Goal: Obtain resource: Download file/media

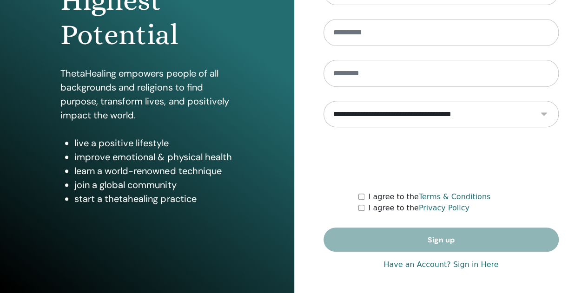
click at [479, 266] on link "Have an Account? Sign in Here" at bounding box center [440, 264] width 115 height 11
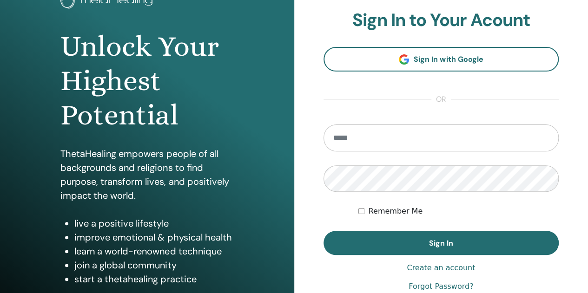
scroll to position [70, 0]
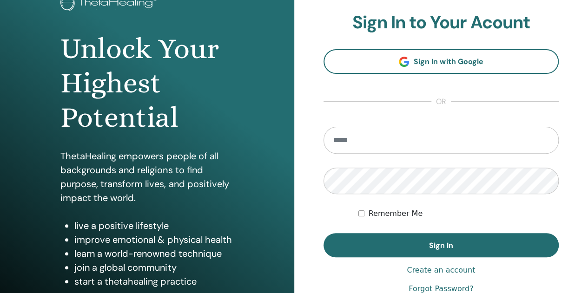
click at [504, 142] on input "email" at bounding box center [441, 140] width 236 height 27
type input "**********"
click at [323, 233] on button "Sign In" at bounding box center [441, 245] width 236 height 24
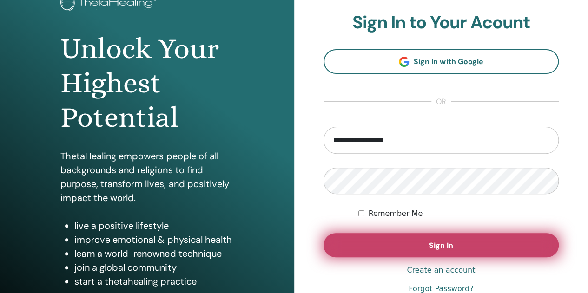
click at [506, 242] on button "Sign In" at bounding box center [441, 245] width 236 height 24
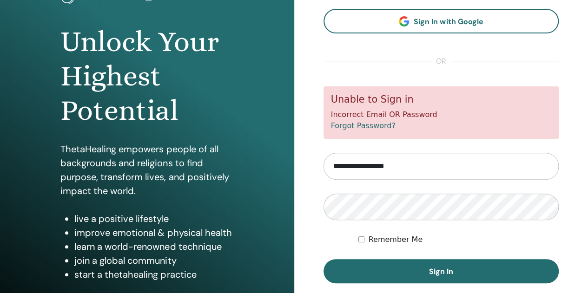
scroll to position [85, 0]
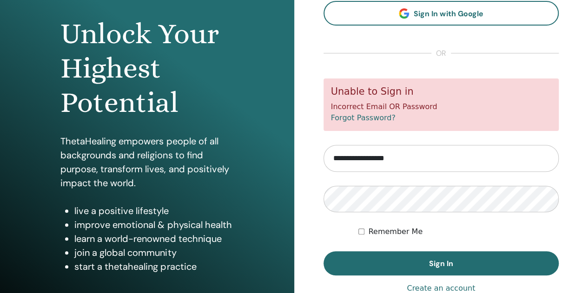
click at [448, 159] on input "**********" at bounding box center [441, 158] width 236 height 27
type input "*"
type input "**********"
click at [323, 251] on button "Sign In" at bounding box center [441, 263] width 236 height 24
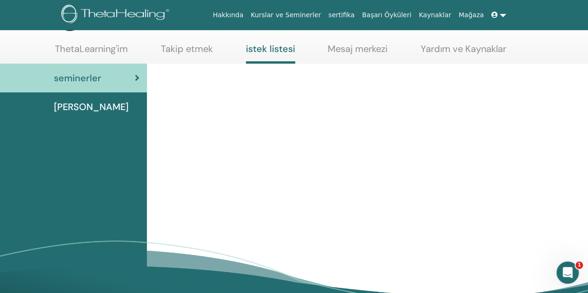
click at [358, 15] on link "sertifika" at bounding box center [340, 15] width 33 height 17
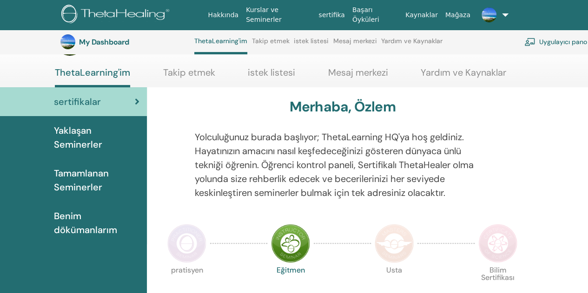
scroll to position [39, 0]
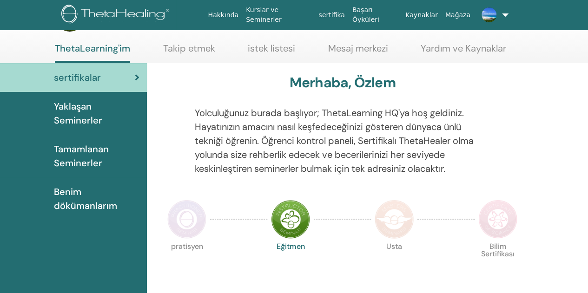
click at [63, 158] on span "Tamamlanan Seminerler" at bounding box center [96, 156] width 85 height 28
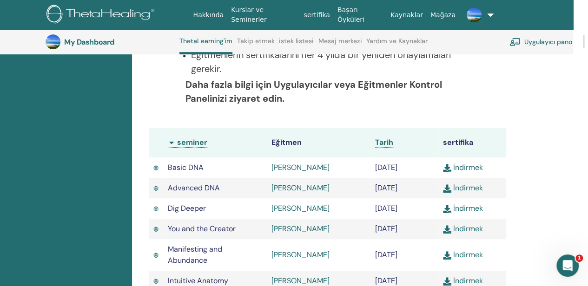
scroll to position [246, 0]
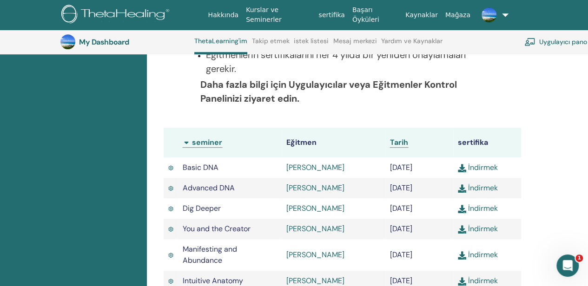
click at [465, 170] on img at bounding box center [462, 168] width 8 height 8
click at [464, 191] on img at bounding box center [462, 188] width 8 height 8
click at [467, 211] on link "İndirmek" at bounding box center [478, 208] width 40 height 10
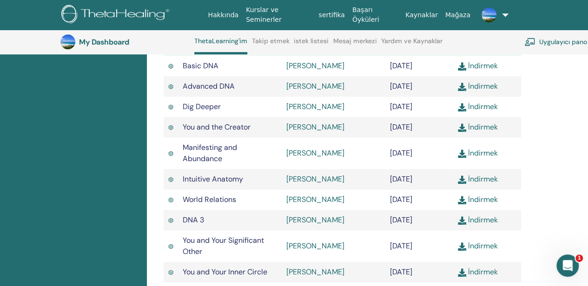
scroll to position [349, 0]
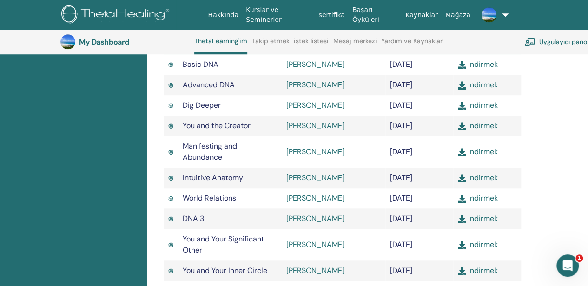
click at [466, 126] on img at bounding box center [462, 126] width 8 height 8
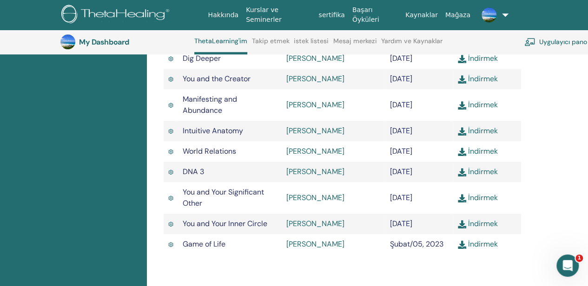
scroll to position [399, 0]
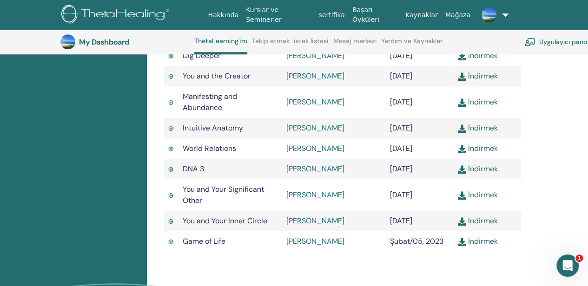
click at [464, 105] on img at bounding box center [462, 102] width 8 height 8
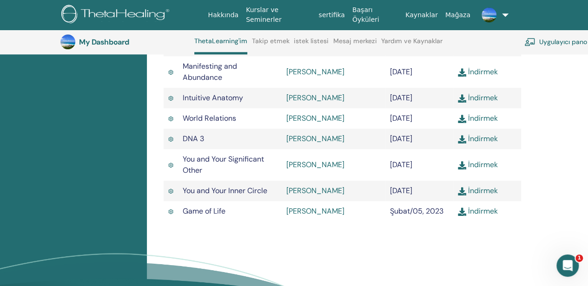
scroll to position [429, 0]
click at [467, 97] on link "İndirmek" at bounding box center [478, 98] width 40 height 10
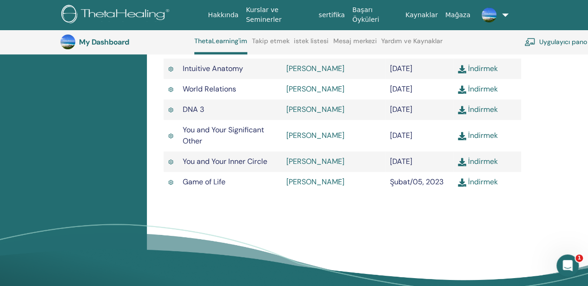
scroll to position [460, 0]
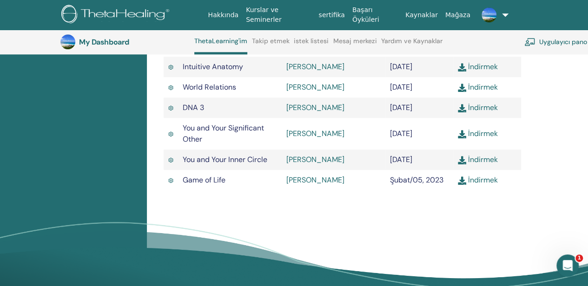
click at [463, 88] on img at bounding box center [462, 88] width 8 height 8
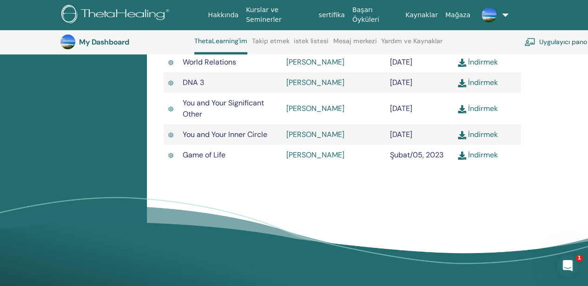
scroll to position [488, 0]
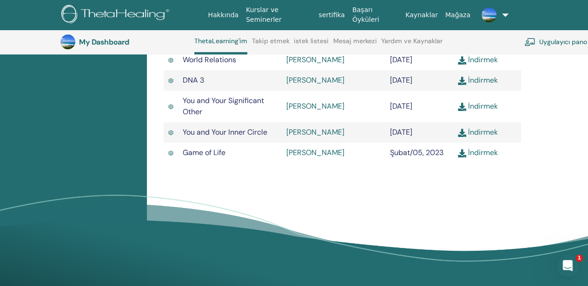
click at [466, 82] on link "İndirmek" at bounding box center [478, 80] width 40 height 10
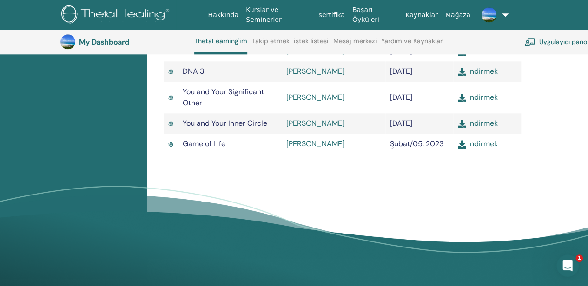
scroll to position [506, 0]
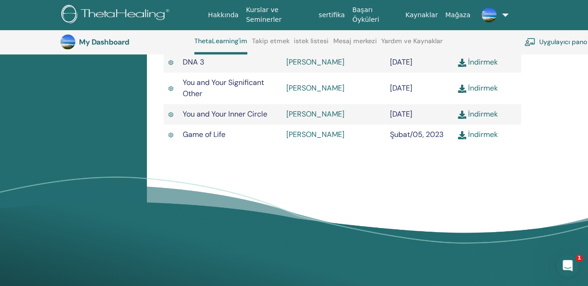
click at [463, 89] on img at bounding box center [462, 89] width 8 height 8
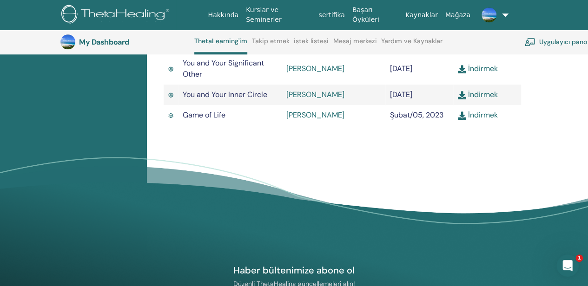
scroll to position [531, 0]
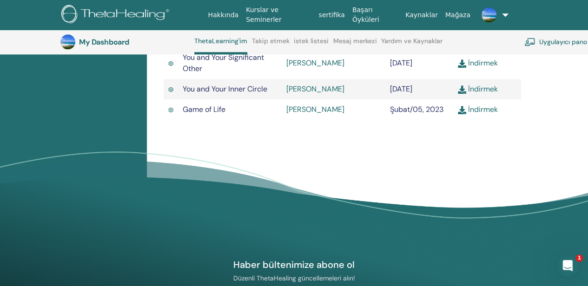
click at [464, 110] on img at bounding box center [462, 110] width 8 height 8
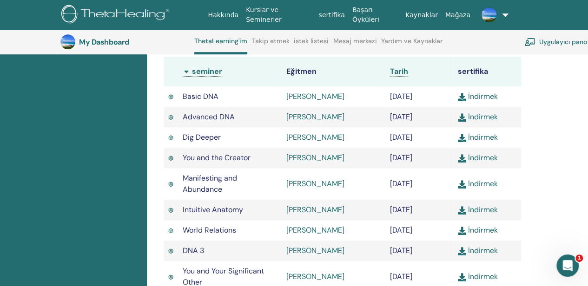
scroll to position [296, 0]
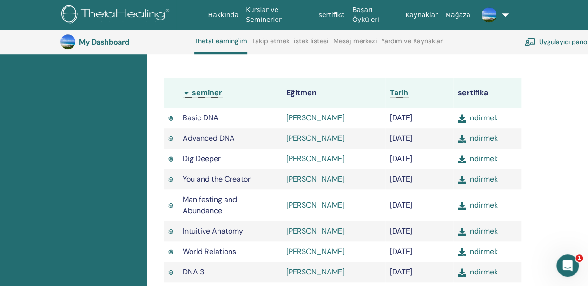
click at [556, 38] on link "Uygulayıcı pano" at bounding box center [555, 42] width 63 height 20
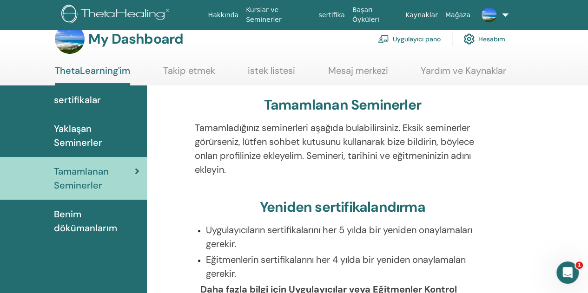
scroll to position [16, 0]
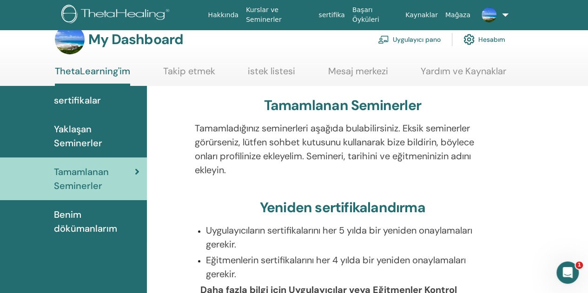
click at [76, 225] on span "Benim dökümanlarım" at bounding box center [96, 222] width 85 height 28
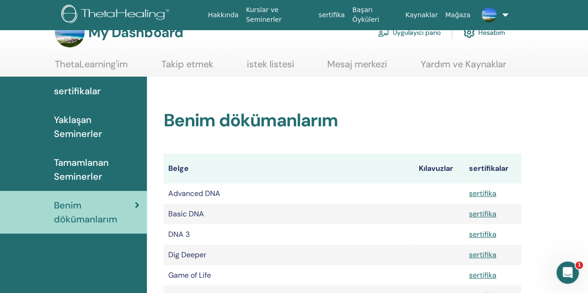
scroll to position [23, 0]
click at [97, 171] on span "Tamamlanan Seminerler" at bounding box center [96, 170] width 85 height 28
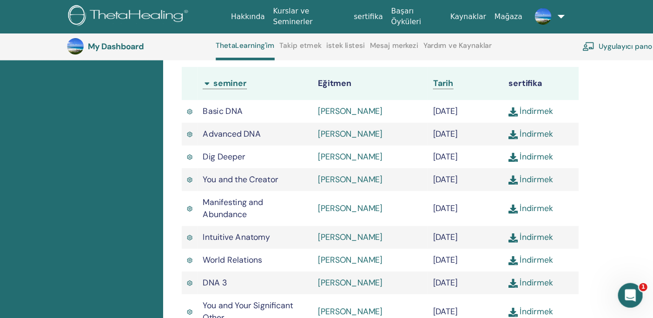
scroll to position [314, 0]
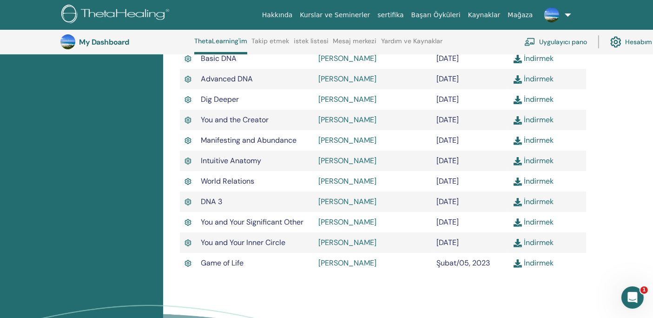
click at [282, 293] on div "Tamamlanan Seminerler Tamamladığınız seminerleri aşağıda bulabilirsiniz. Eksik …" at bounding box center [408, 105] width 490 height 584
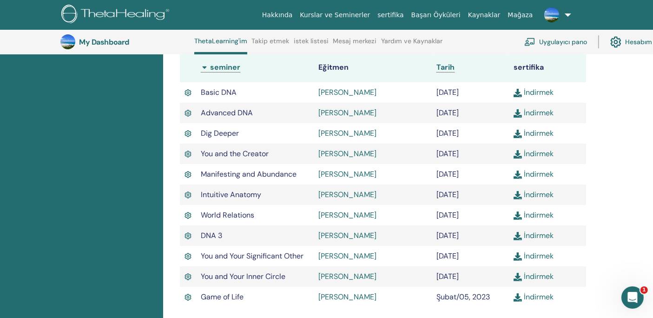
scroll to position [281, 0]
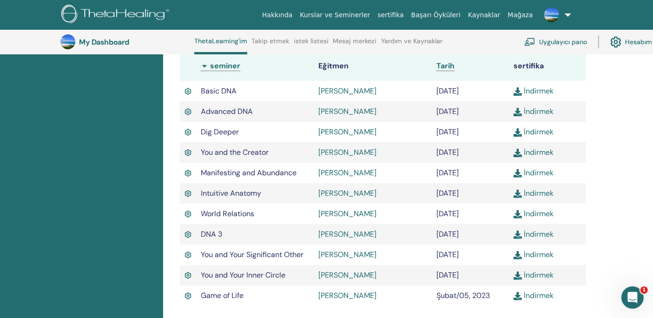
click at [539, 90] on link "İndirmek" at bounding box center [533, 91] width 40 height 10
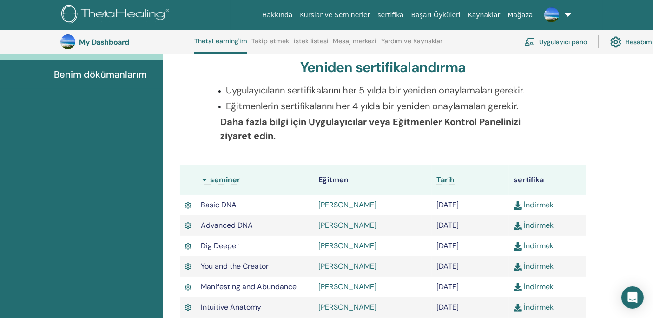
scroll to position [167, 0]
click at [541, 203] on link "İndirmek" at bounding box center [533, 205] width 40 height 10
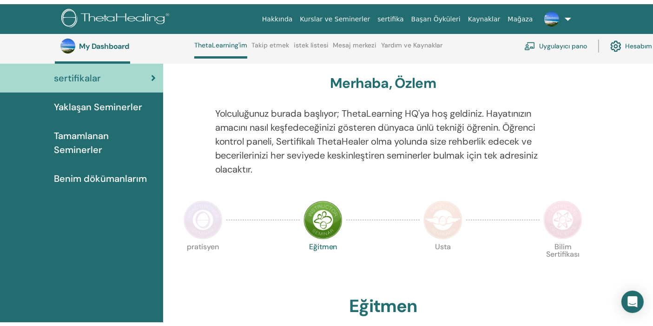
scroll to position [37, 0]
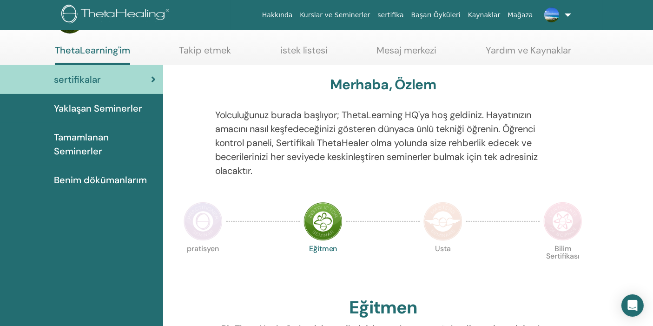
click at [64, 144] on span "Tamamlanan Seminerler" at bounding box center [105, 144] width 102 height 28
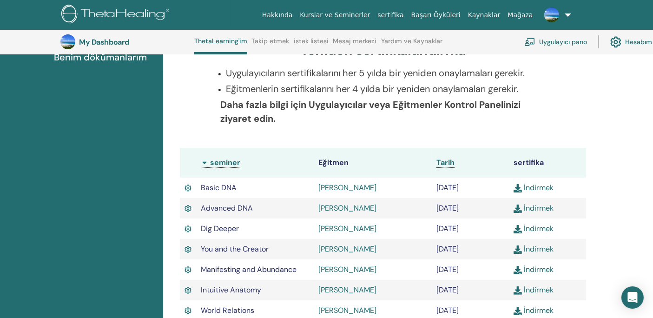
scroll to position [225, 0]
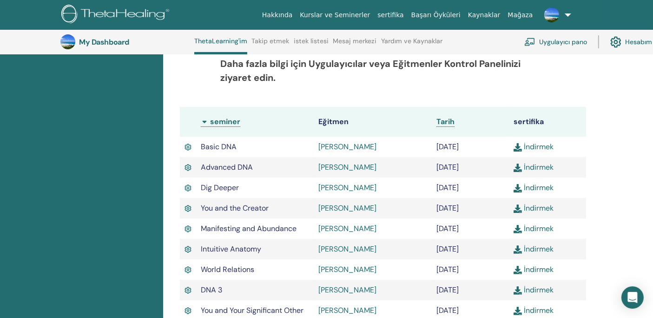
click at [535, 147] on link "İndirmek" at bounding box center [533, 147] width 40 height 10
click at [564, 12] on link at bounding box center [556, 15] width 38 height 30
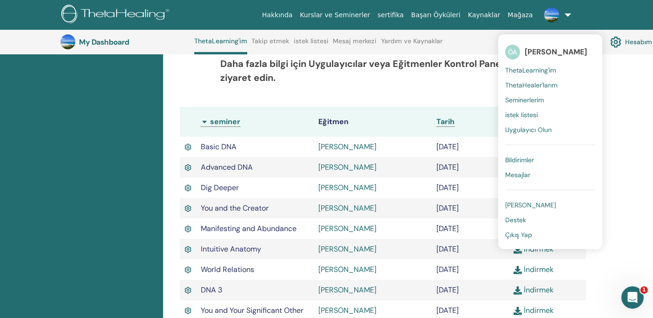
click at [535, 79] on link "ThetaHealer'larım" at bounding box center [550, 85] width 90 height 15
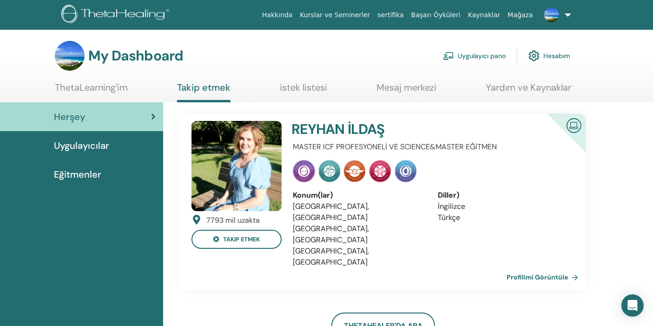
click at [489, 68] on div "My Dashboard Uygulayıcı pano Hesabım" at bounding box center [312, 56] width 515 height 30
click at [94, 85] on link "ThetaLearning'im" at bounding box center [91, 91] width 73 height 18
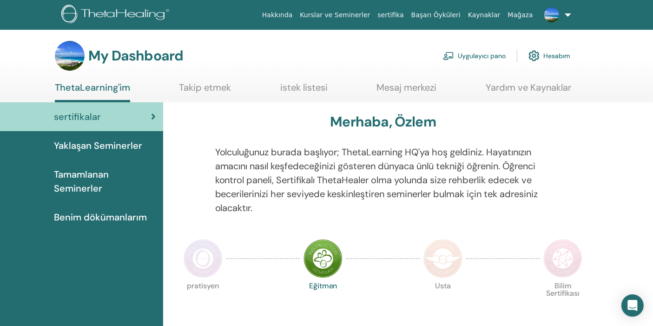
click at [67, 222] on span "Benim dökümanlarım" at bounding box center [100, 217] width 93 height 14
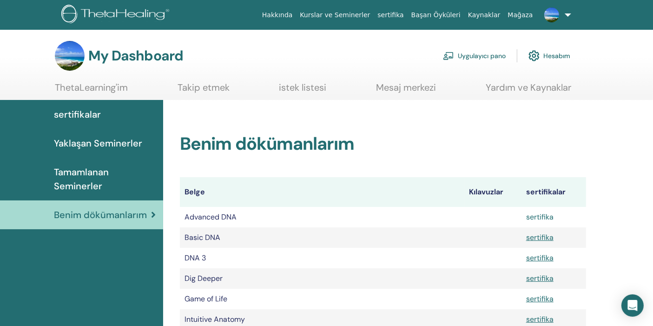
click at [543, 216] on link "sertifika" at bounding box center [539, 217] width 27 height 10
click at [112, 140] on span "Yaklaşan Seminerler" at bounding box center [98, 143] width 88 height 14
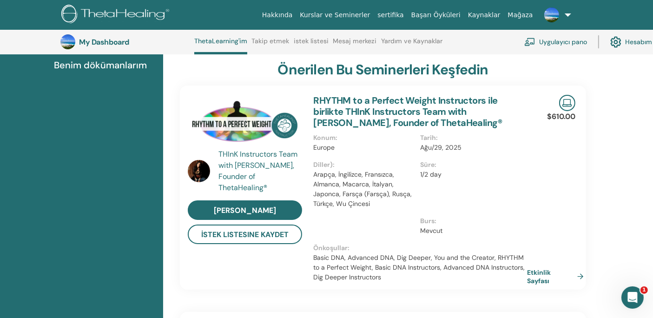
scroll to position [181, 0]
